Goal: Navigation & Orientation: Find specific page/section

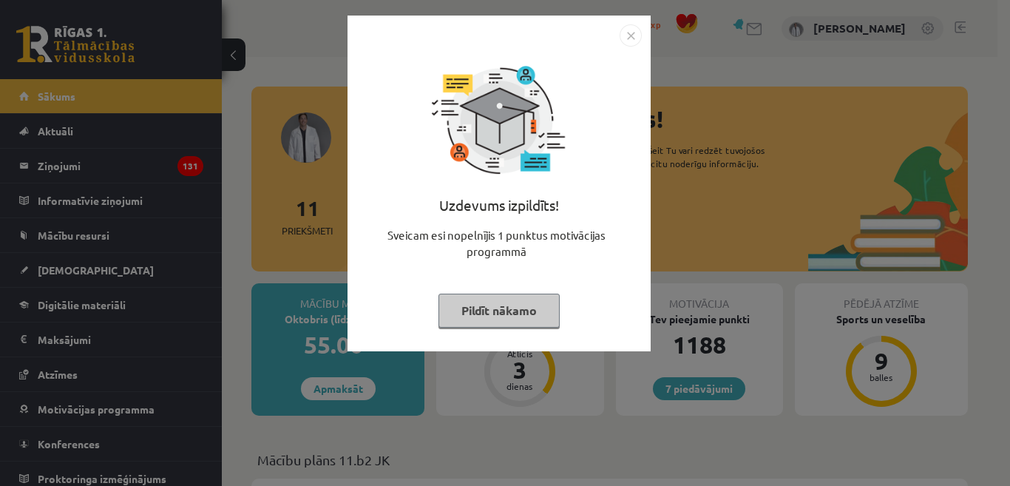
click at [499, 313] on button "Pildīt nākamo" at bounding box center [498, 310] width 121 height 34
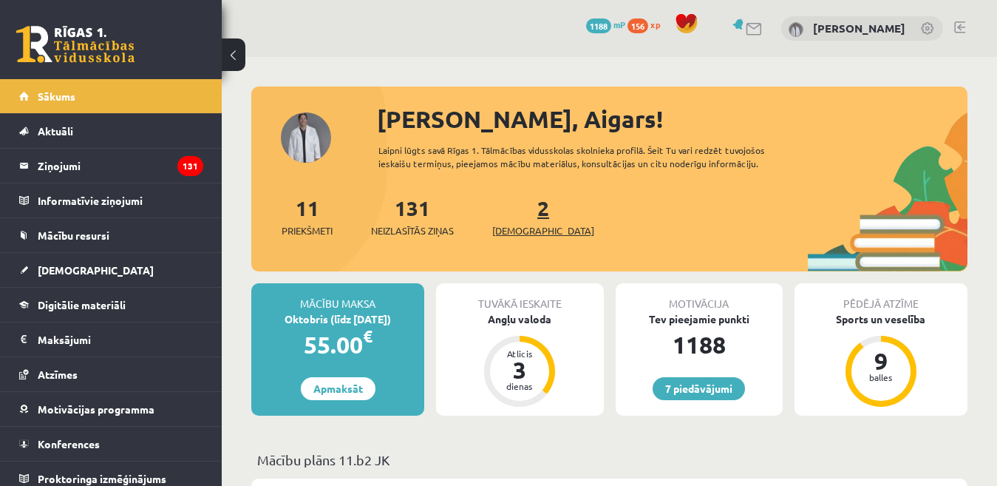
click at [516, 232] on span "[DEMOGRAPHIC_DATA]" at bounding box center [543, 230] width 102 height 15
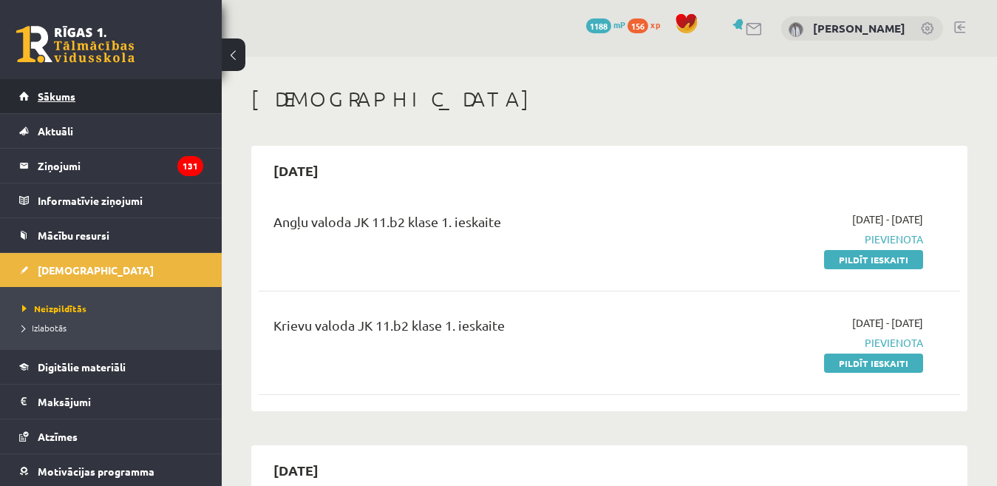
click at [58, 100] on span "Sākums" at bounding box center [57, 95] width 38 height 13
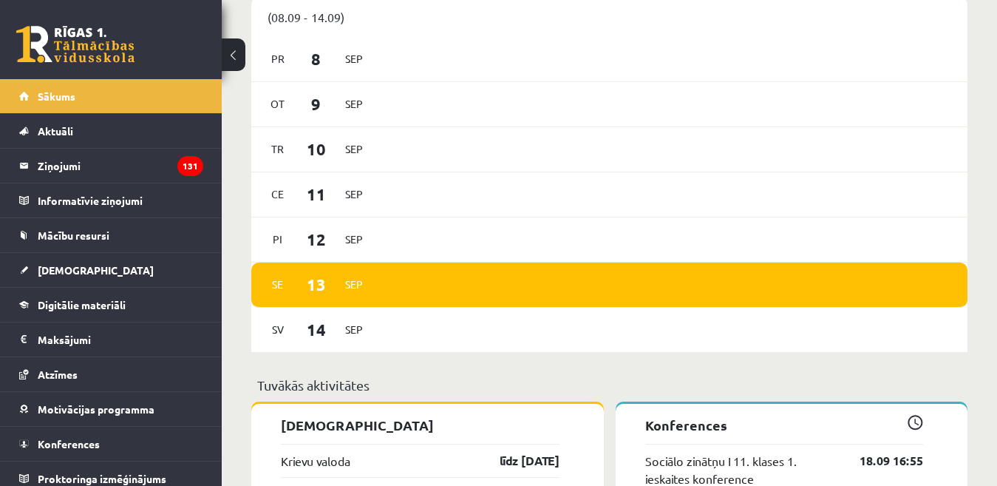
scroll to position [1035, 0]
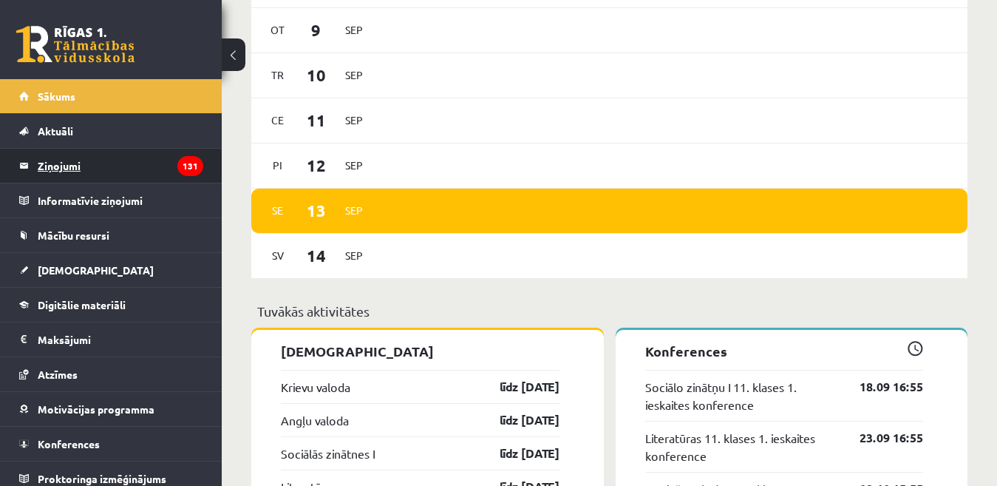
click at [58, 169] on legend "Ziņojumi 131" at bounding box center [121, 166] width 166 height 34
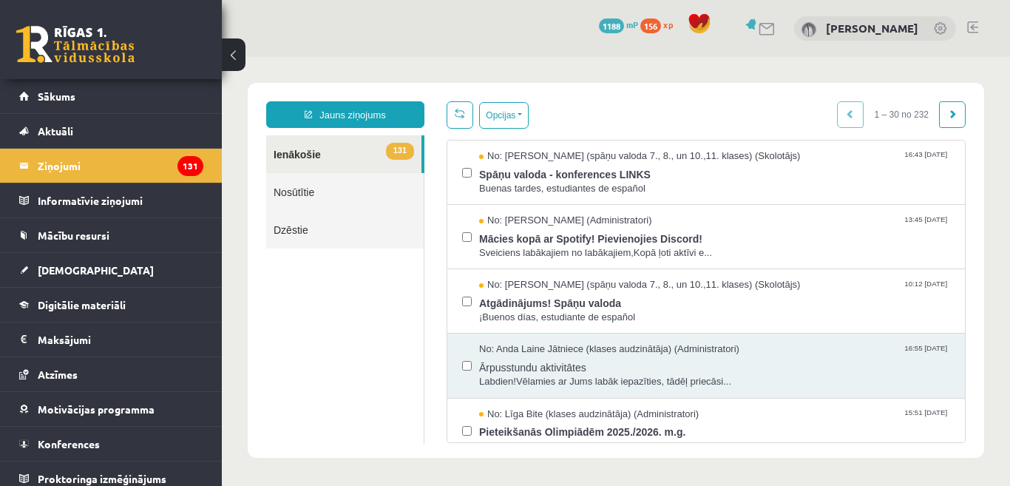
click at [970, 27] on link at bounding box center [972, 27] width 11 height 12
